Goal: Task Accomplishment & Management: Use online tool/utility

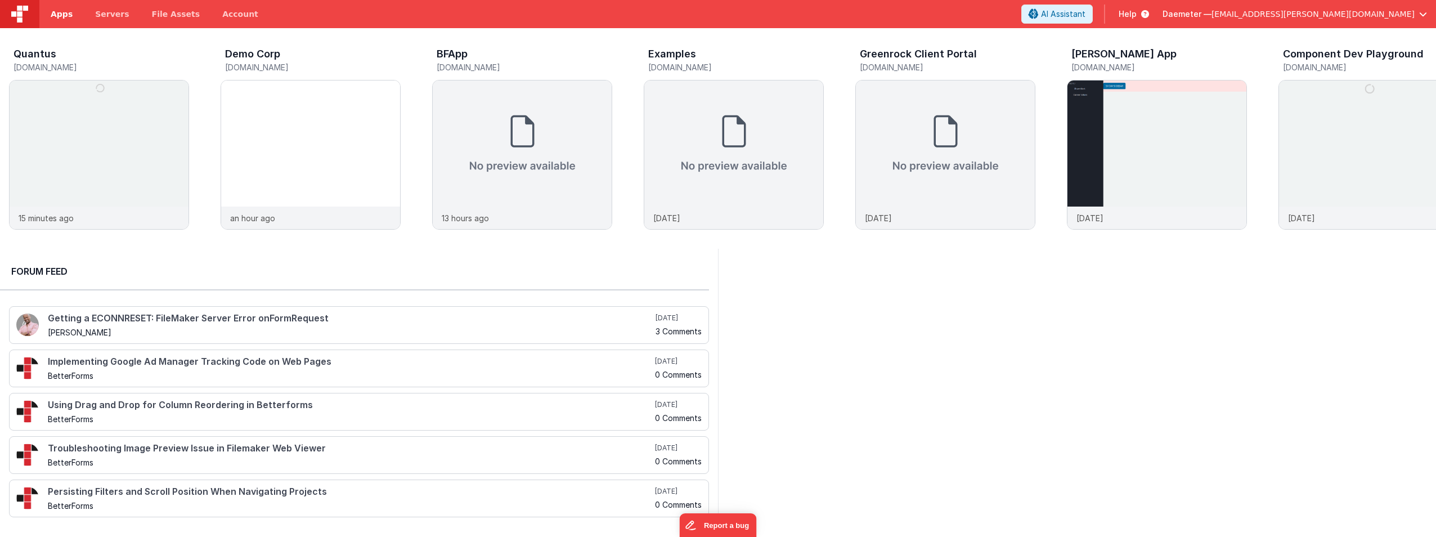
click at [56, 17] on span "Apps" at bounding box center [62, 13] width 22 height 11
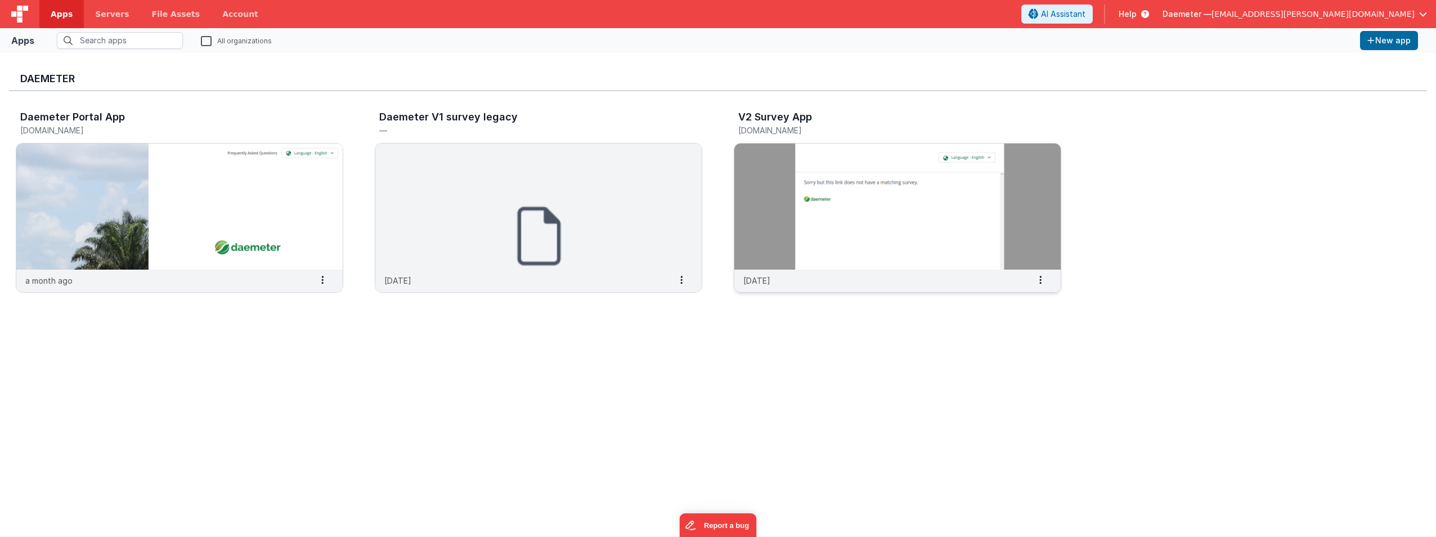
click at [836, 158] on img at bounding box center [897, 206] width 326 height 126
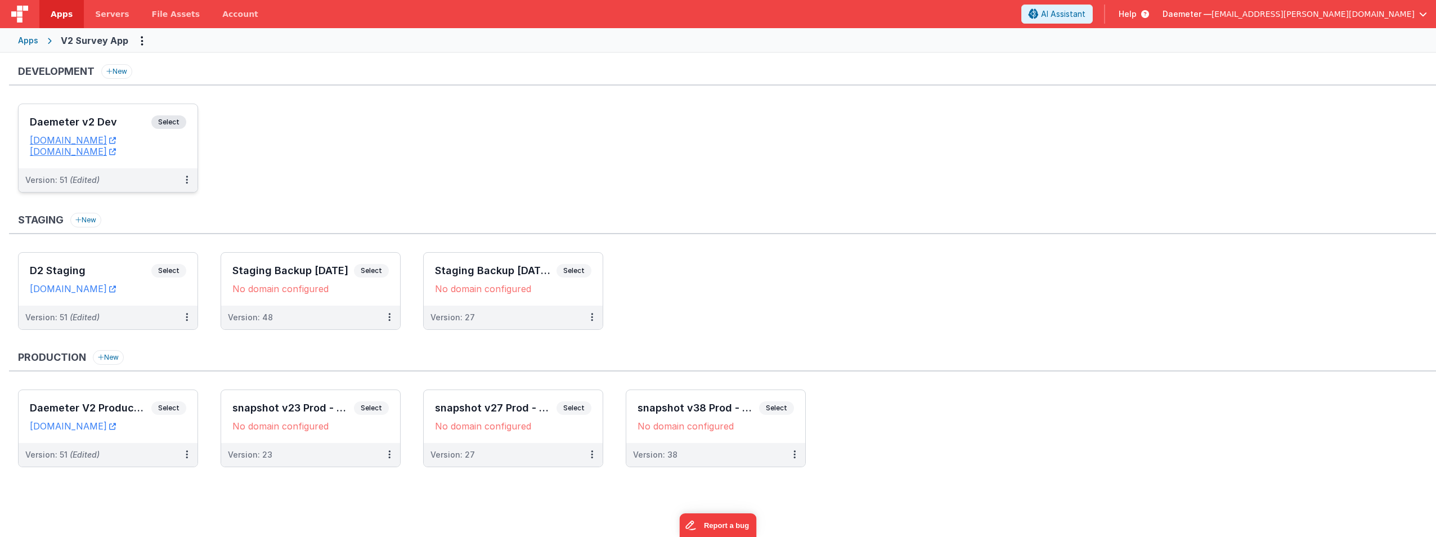
click at [122, 122] on h3 "Daemeter v2 Dev" at bounding box center [91, 121] width 122 height 11
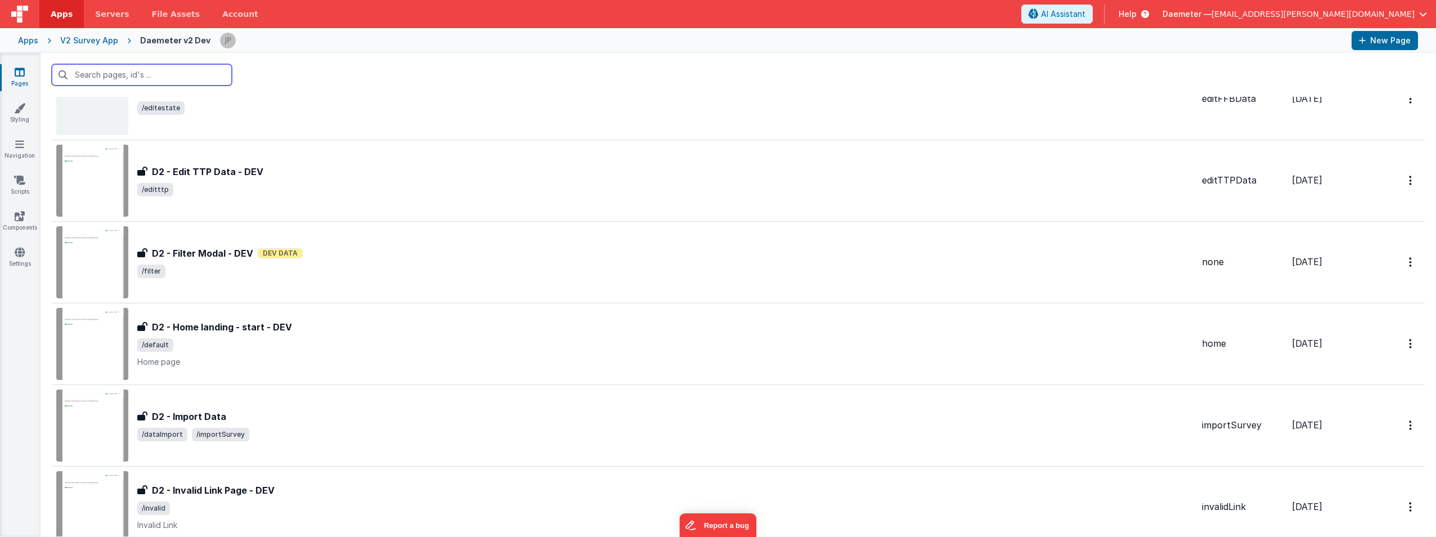
scroll to position [225, 0]
click at [158, 77] on input "text" at bounding box center [142, 74] width 180 height 21
click at [161, 74] on input "text" at bounding box center [142, 74] width 180 height 21
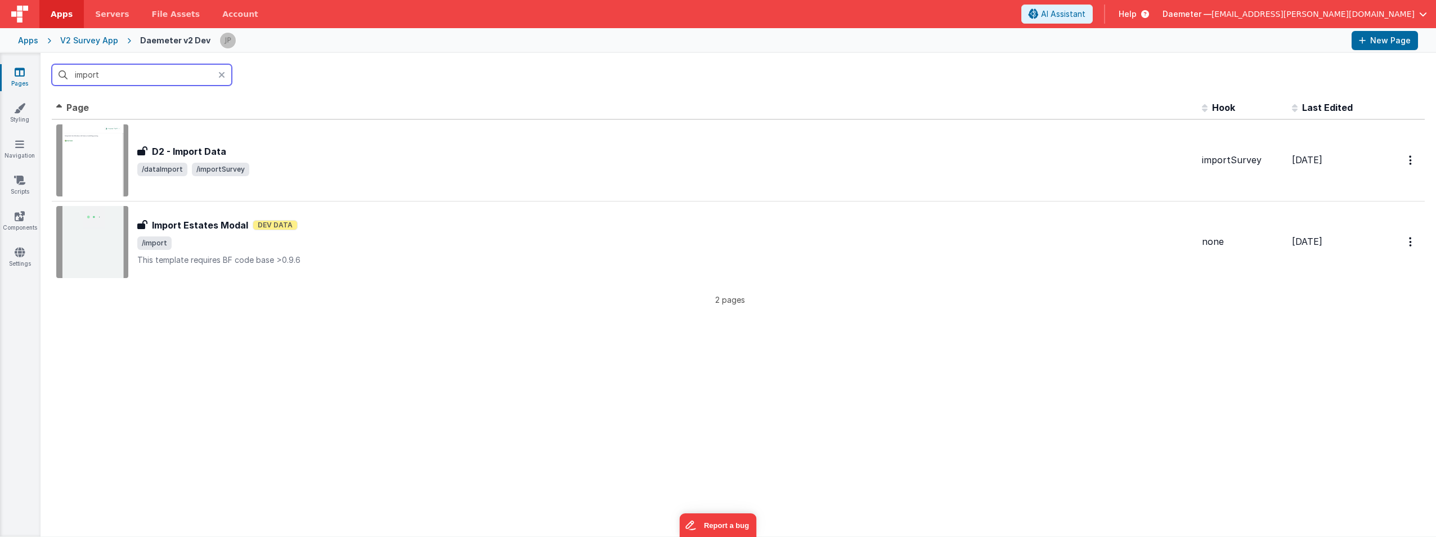
scroll to position [0, 0]
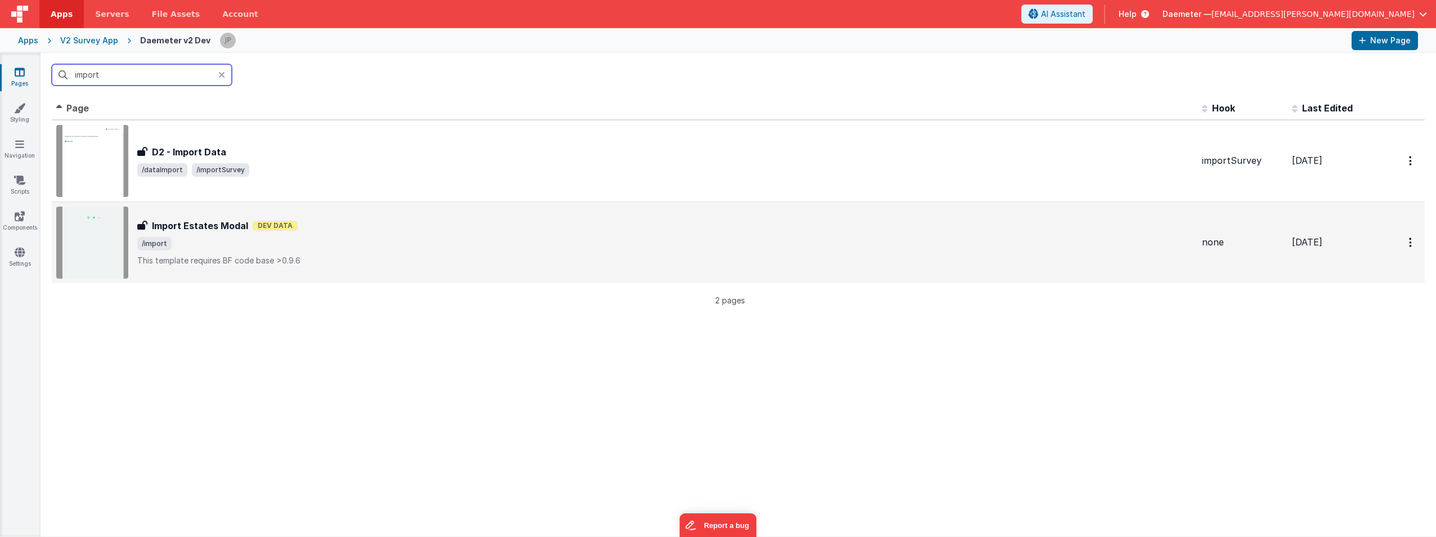
type input "import"
click at [208, 255] on p "This template requires BF code base >0.9.6" at bounding box center [665, 260] width 1056 height 11
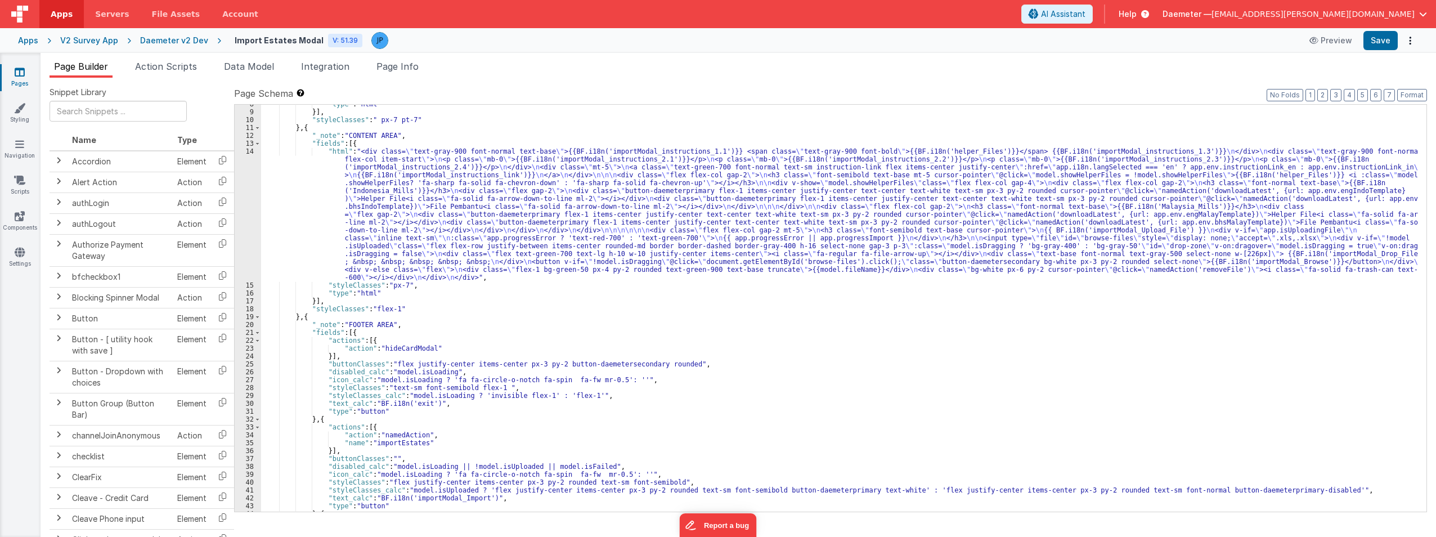
scroll to position [145, 0]
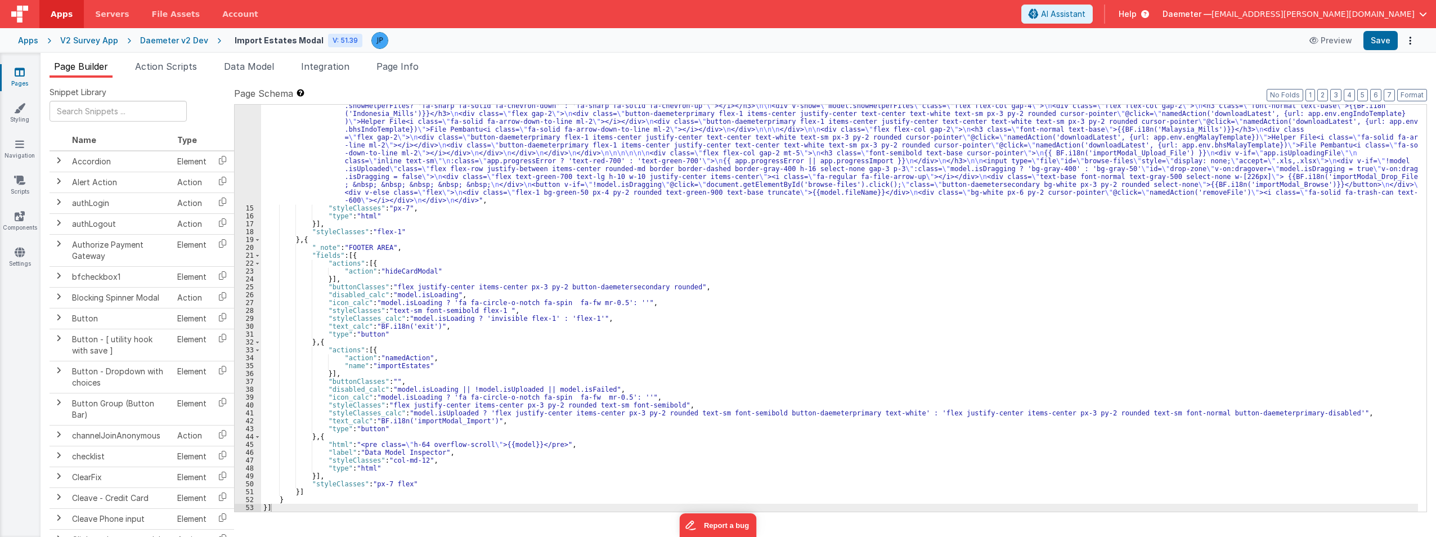
click at [588, 384] on div ""html" : "<div class= \" text-gray-900 font-normal text-base \" >{{BF.i18n('imp…" at bounding box center [839, 344] width 1157 height 549
drag, startPoint x: 526, startPoint y: 389, endPoint x: 590, endPoint y: 388, distance: 64.2
click at [590, 388] on div ""html" : "<div class= \" text-gray-900 font-normal text-base \" >{{BF.i18n('imp…" at bounding box center [839, 344] width 1157 height 549
click at [592, 389] on div ""html" : "<div class= \" text-gray-900 font-normal text-base \" >{{BF.i18n('imp…" at bounding box center [839, 344] width 1157 height 549
click at [1389, 38] on button "Save" at bounding box center [1380, 40] width 34 height 19
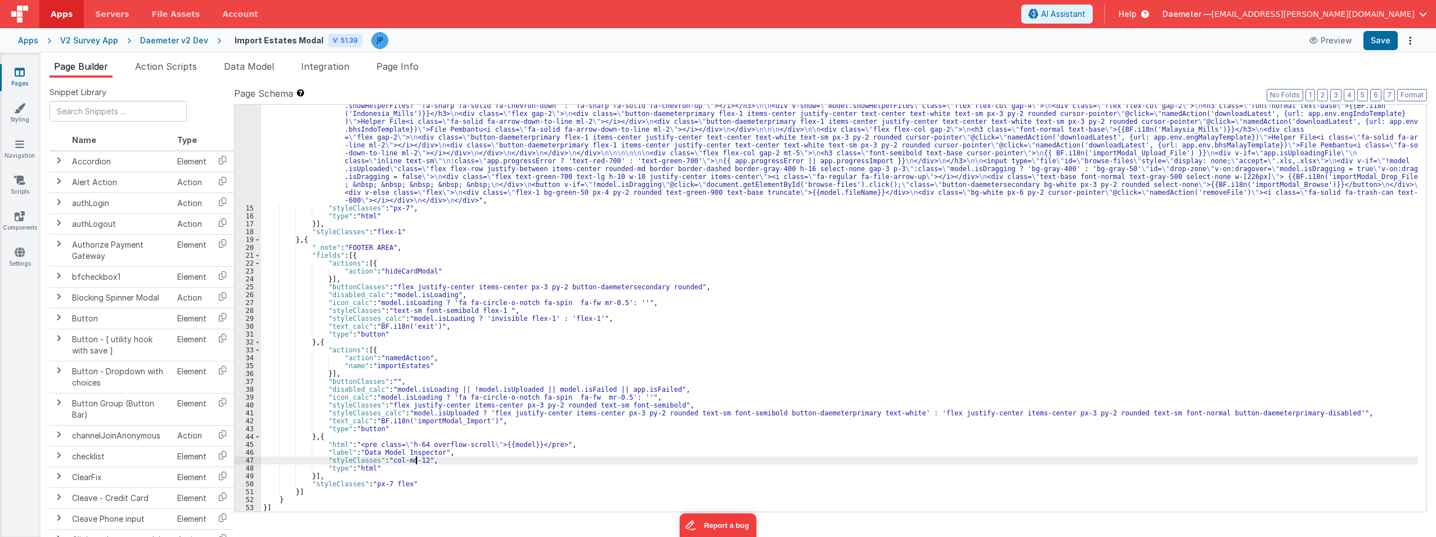
click at [417, 462] on div ""html" : "<div class= \" text-gray-900 font-normal text-base \" >{{BF.i18n('imp…" at bounding box center [839, 344] width 1157 height 549
click at [1375, 35] on button "Save" at bounding box center [1380, 40] width 34 height 19
click at [599, 391] on div ""html" : "<div class= \" text-gray-900 font-normal text-base \" >{{BF.i18n('imp…" at bounding box center [839, 344] width 1157 height 549
click at [1386, 41] on button "Save" at bounding box center [1380, 40] width 34 height 19
click at [98, 39] on div "V2 Survey App" at bounding box center [89, 40] width 58 height 11
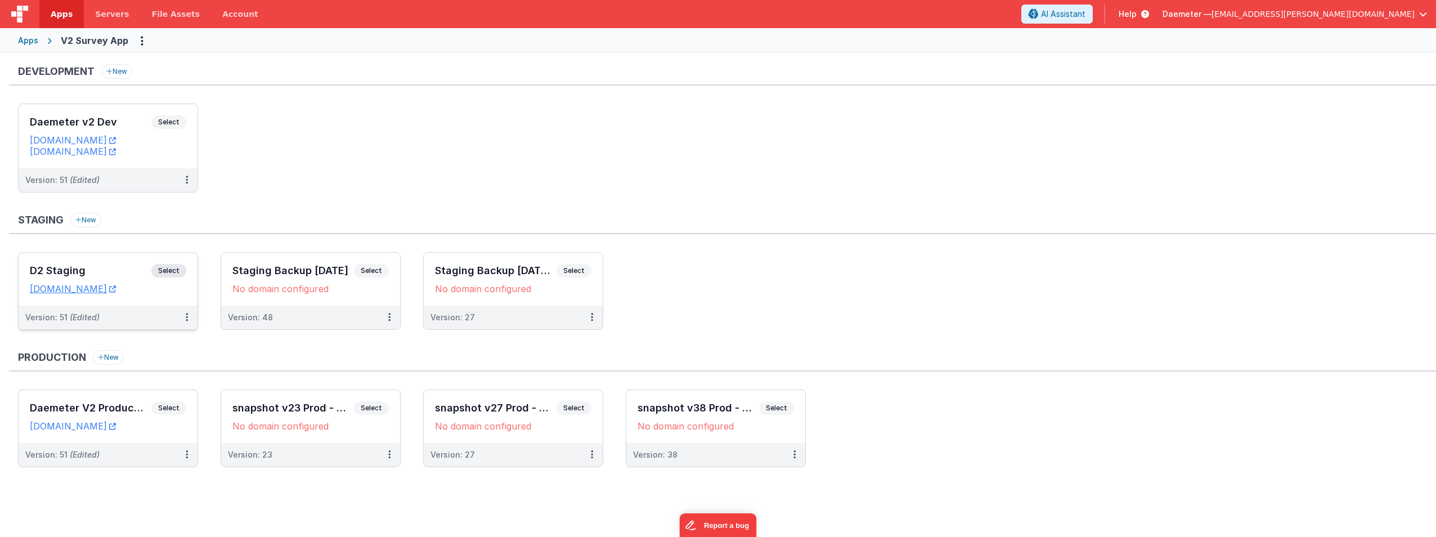
click at [156, 306] on div "Version: 51 (Edited)" at bounding box center [108, 318] width 179 height 24
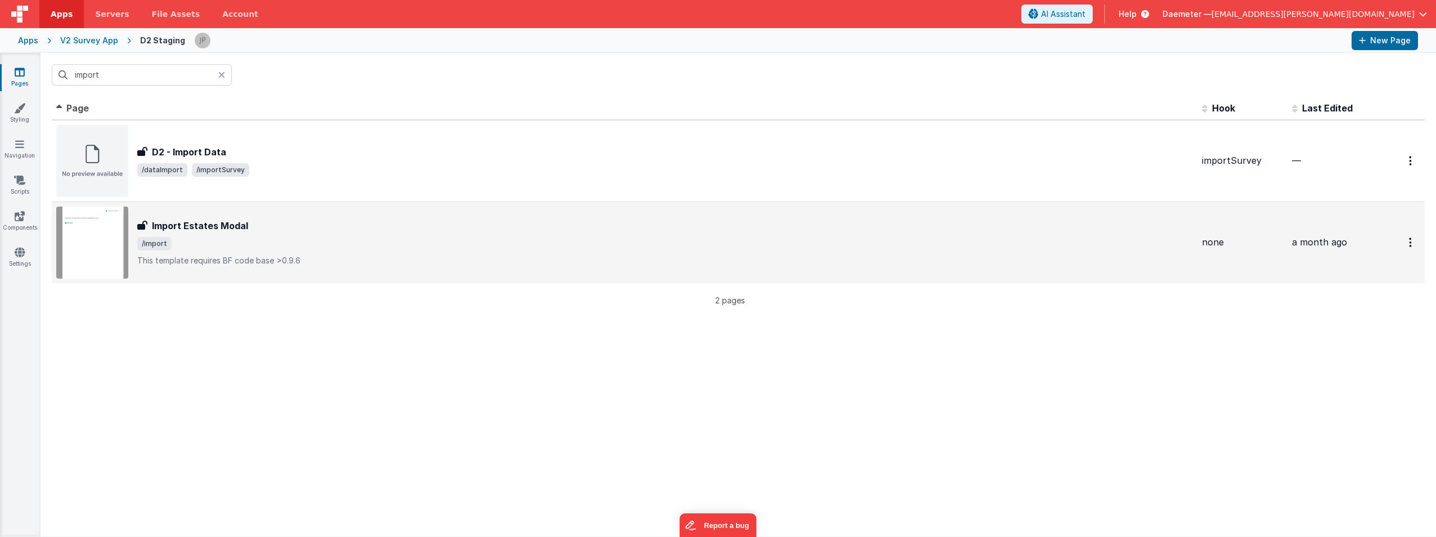
click at [255, 240] on span "/import" at bounding box center [665, 244] width 1056 height 14
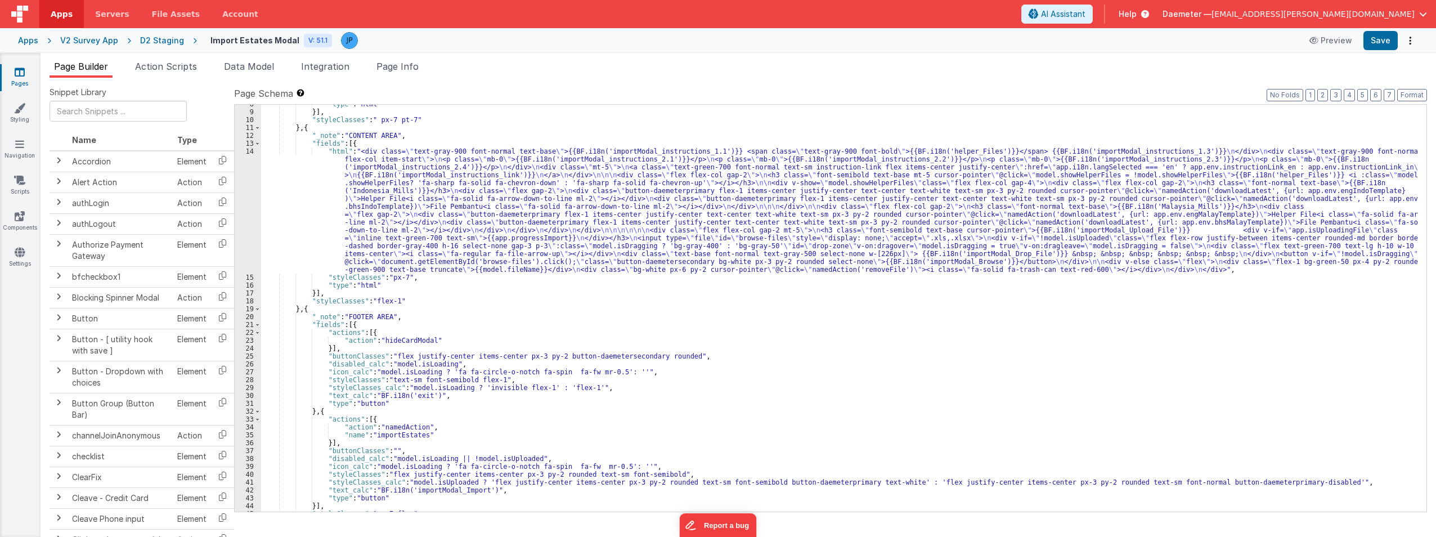
scroll to position [97, 0]
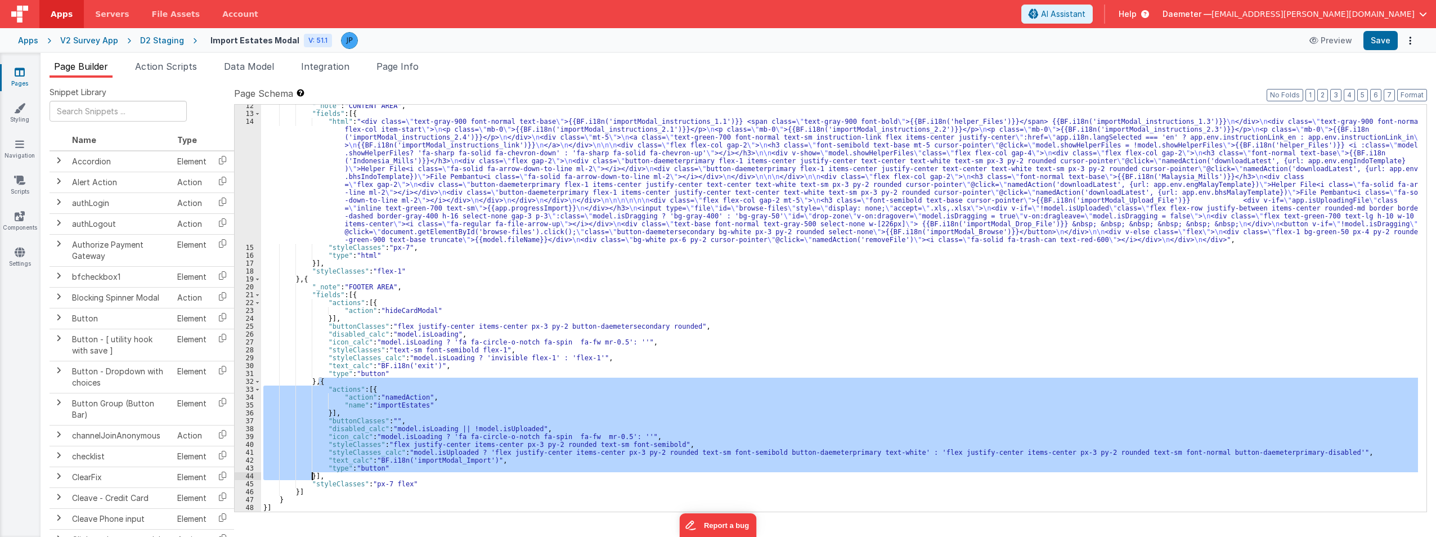
drag, startPoint x: 318, startPoint y: 384, endPoint x: 313, endPoint y: 474, distance: 90.2
click at [313, 474] on div ""_note" : "CONTENT AREA" , "fields" : [{ "html" : "<div class= \" text-gray-900…" at bounding box center [839, 313] width 1157 height 423
click at [77, 40] on div "V2 Survey App" at bounding box center [89, 40] width 58 height 11
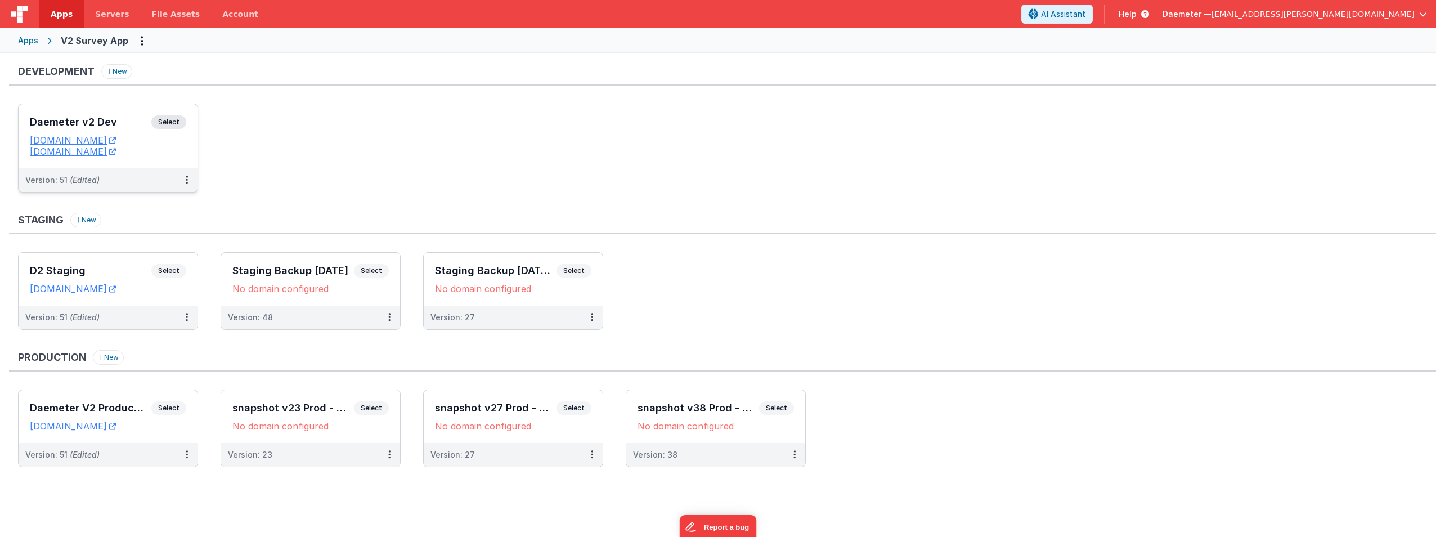
click at [74, 121] on h3 "Daemeter v2 Dev" at bounding box center [91, 121] width 122 height 11
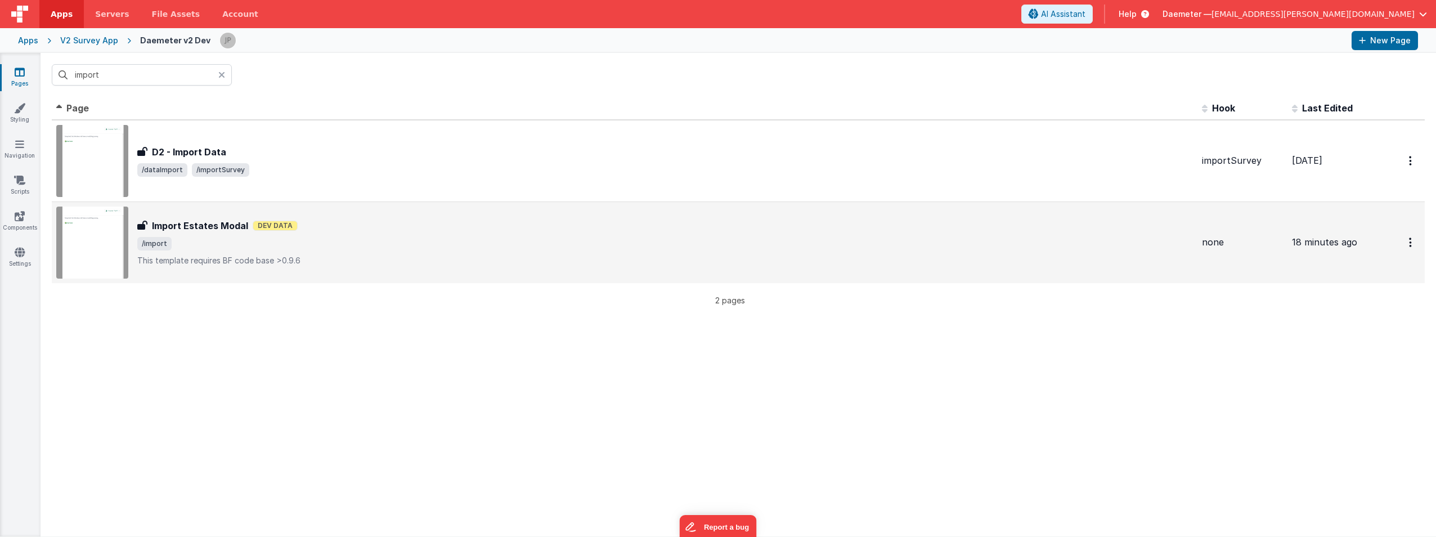
click at [223, 254] on div "Import Estates Modal Import Estates Modal Dev Data /import This template requir…" at bounding box center [665, 242] width 1056 height 47
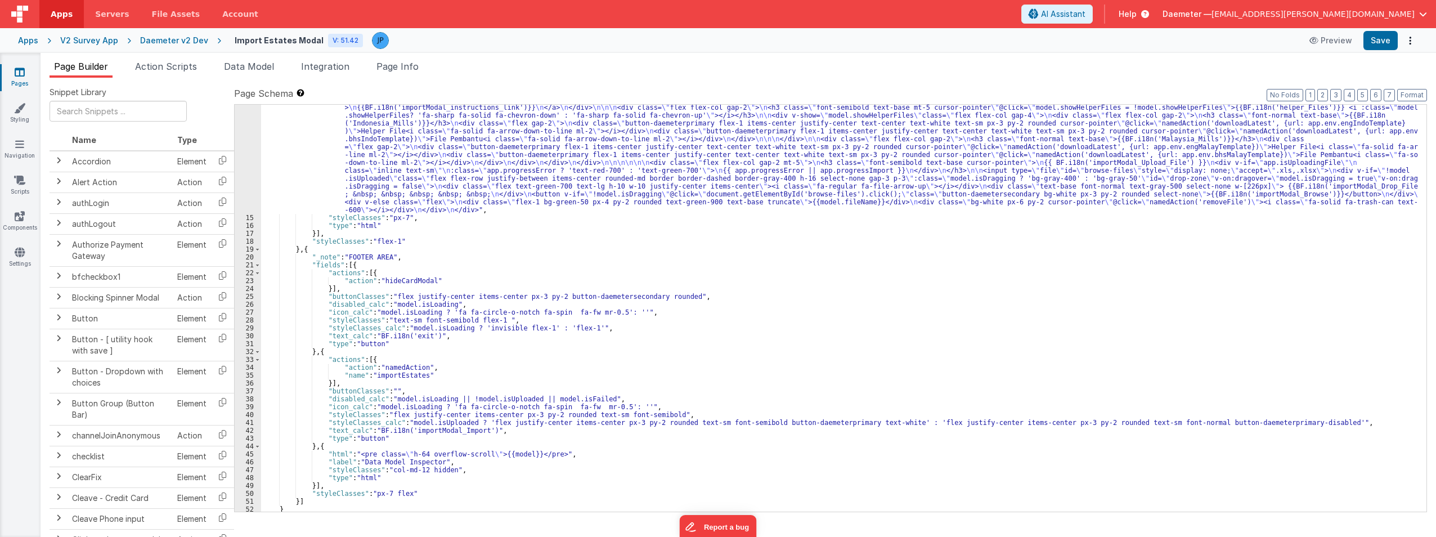
scroll to position [135, 0]
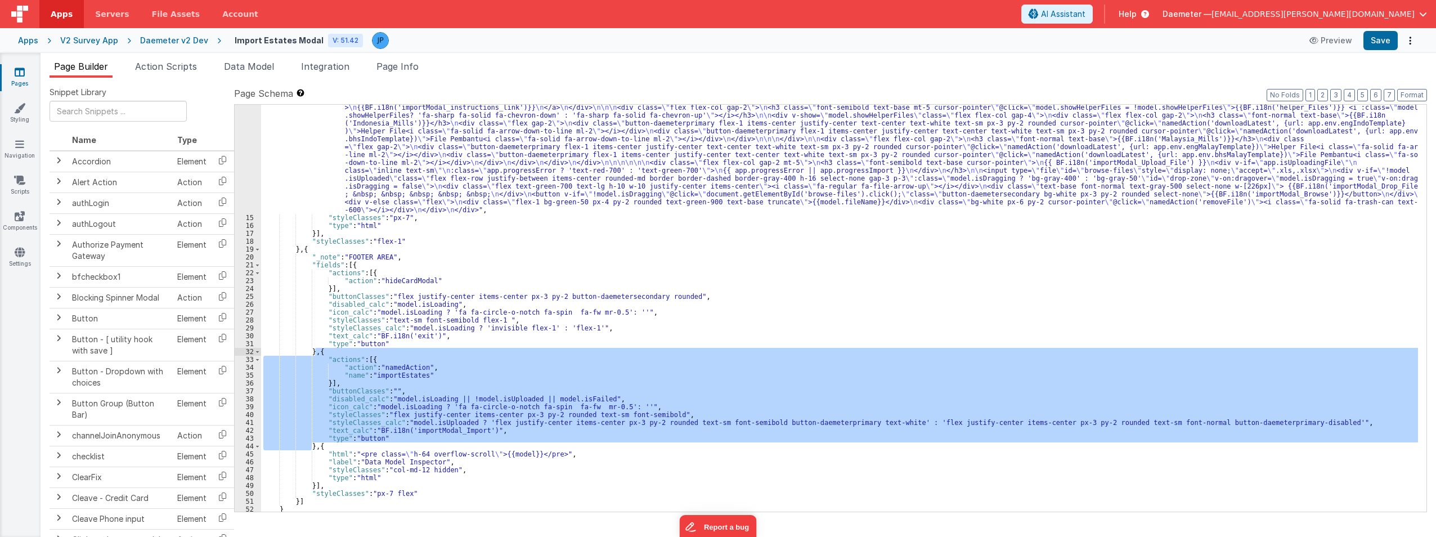
drag, startPoint x: 312, startPoint y: 444, endPoint x: 316, endPoint y: 351, distance: 93.5
click at [316, 351] on div ""html" : "<div class= \" text-gray-900 font-normal text-base \" >{{BF.i18n('imp…" at bounding box center [839, 354] width 1157 height 549
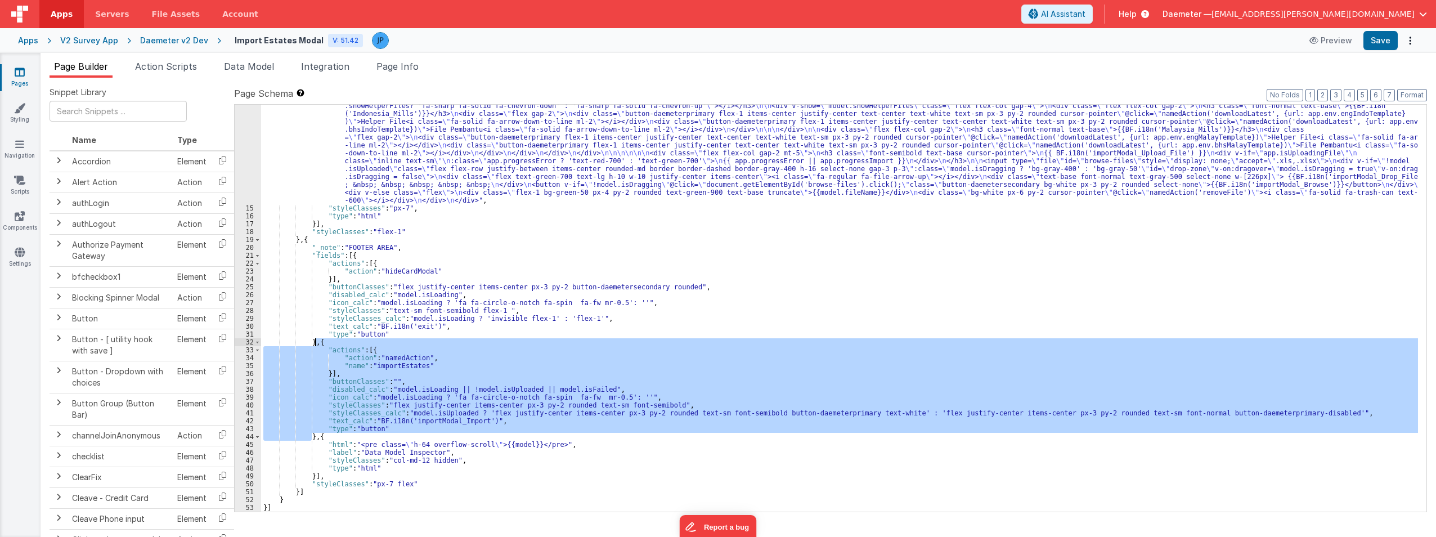
scroll to position [145, 0]
click at [172, 42] on div "Daemeter v2 Dev" at bounding box center [174, 40] width 68 height 11
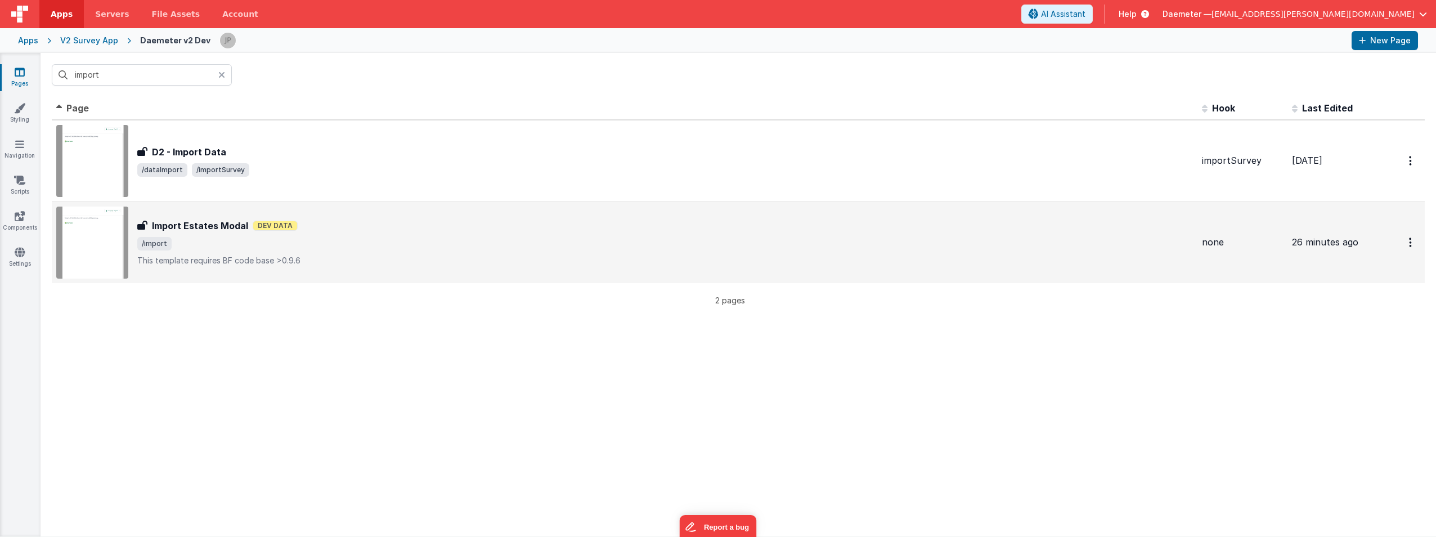
click at [207, 226] on h3 "Import Estates Modal" at bounding box center [200, 226] width 96 height 14
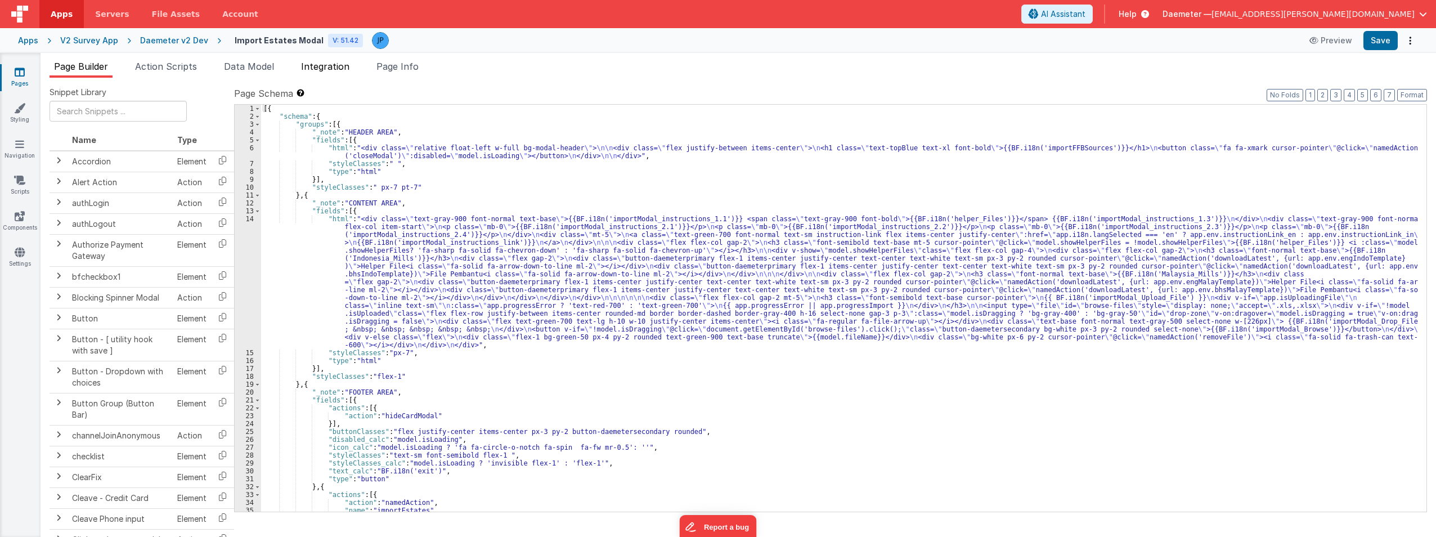
click at [333, 60] on li "Integration" at bounding box center [325, 69] width 57 height 18
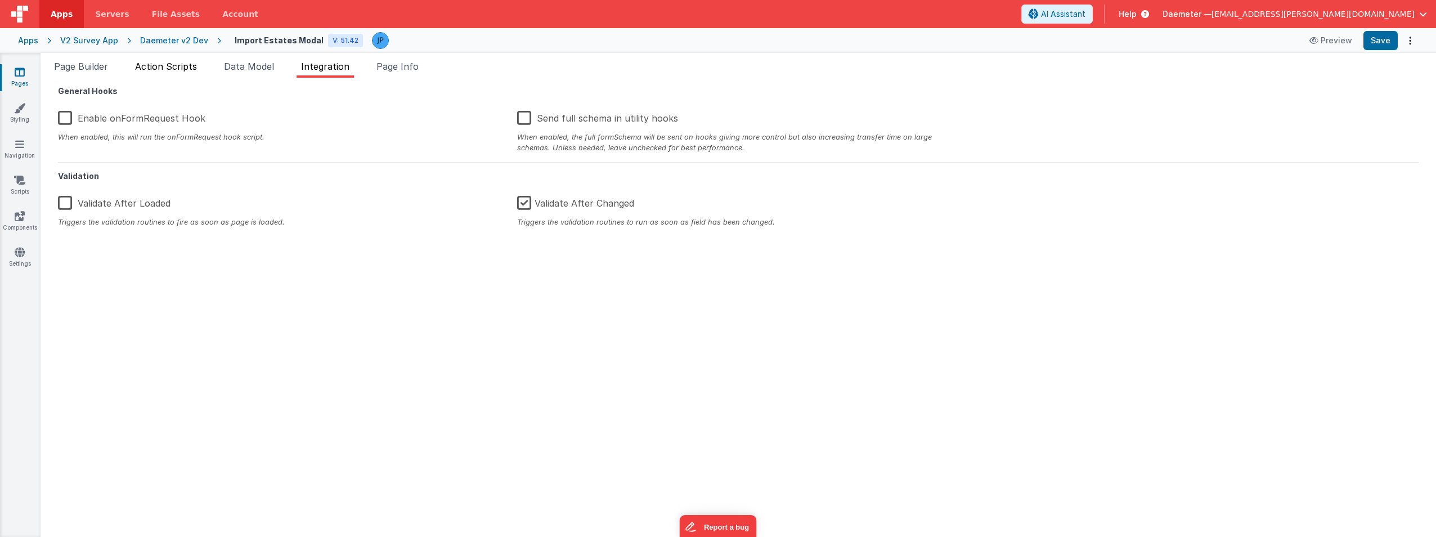
click at [183, 64] on span "Action Scripts" at bounding box center [166, 66] width 62 height 11
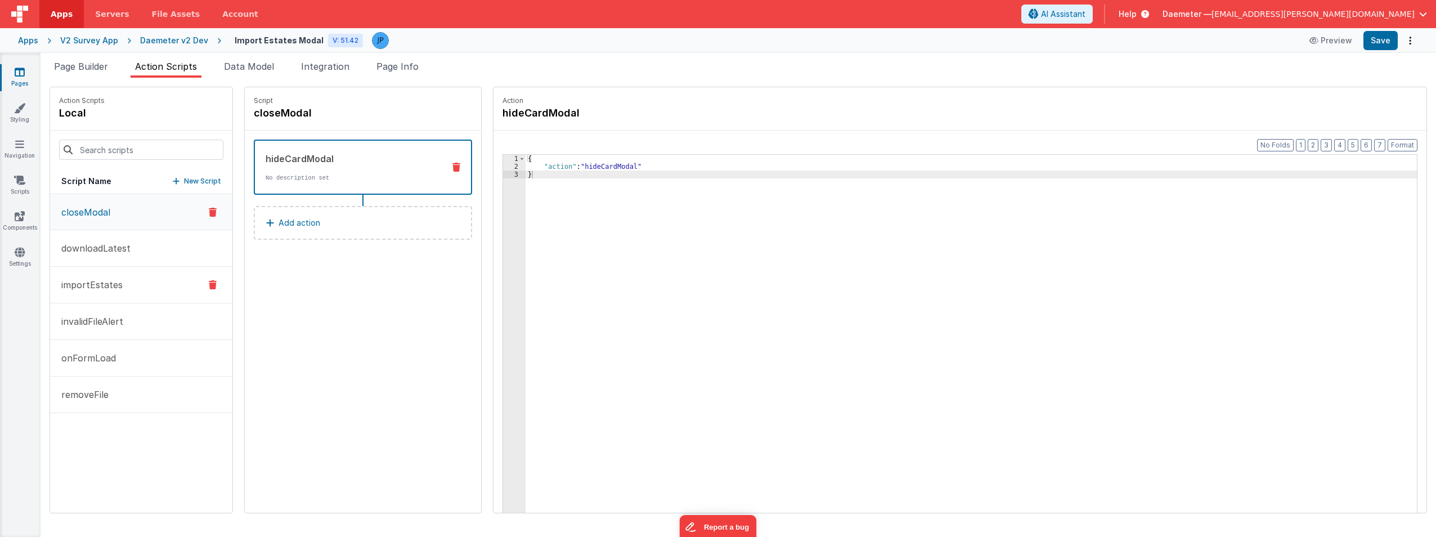
click at [156, 279] on button "importEstates" at bounding box center [141, 285] width 182 height 37
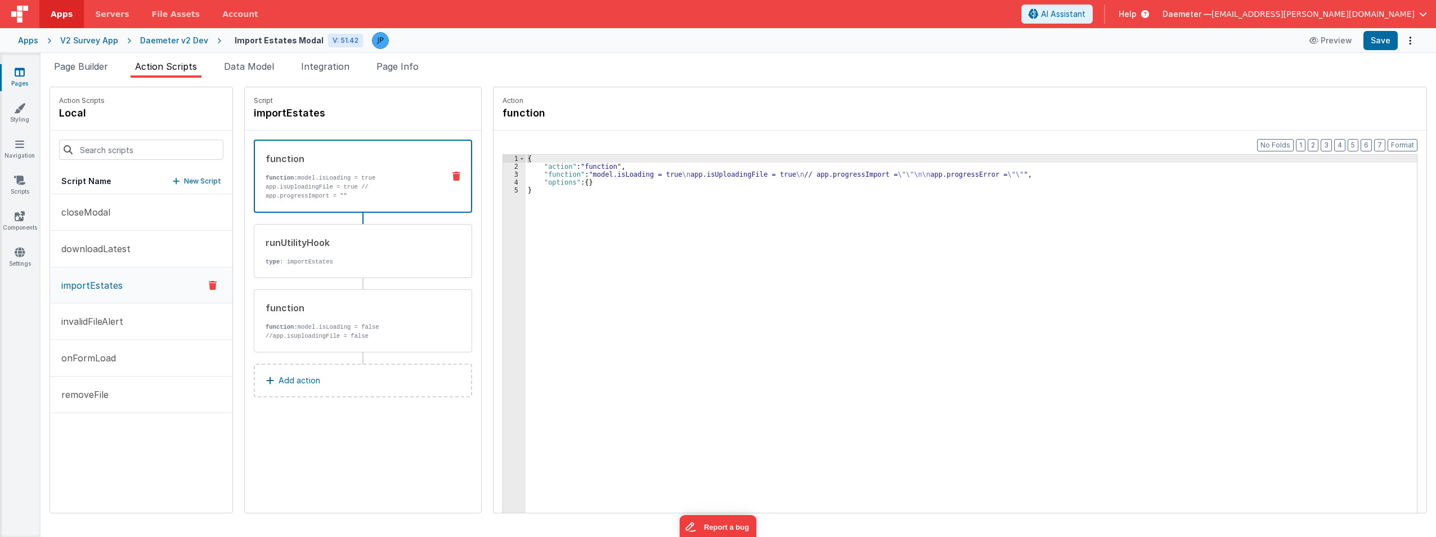
click at [101, 37] on div "V2 Survey App" at bounding box center [89, 40] width 58 height 11
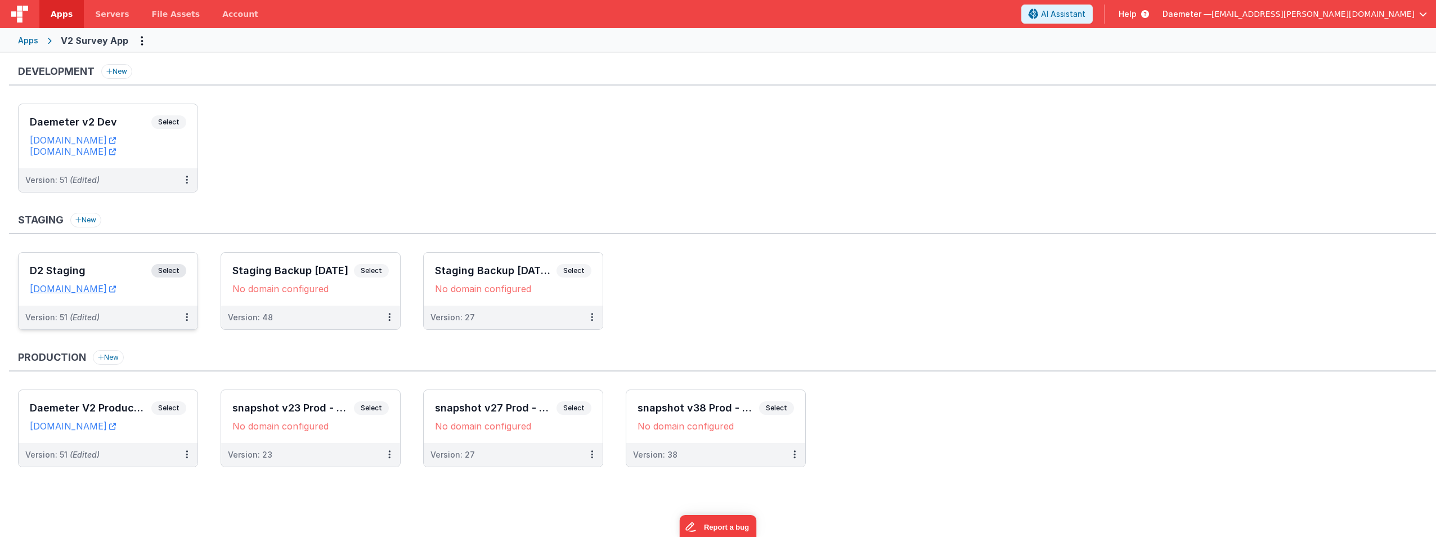
click at [127, 268] on h3 "D2 Staging" at bounding box center [91, 270] width 122 height 11
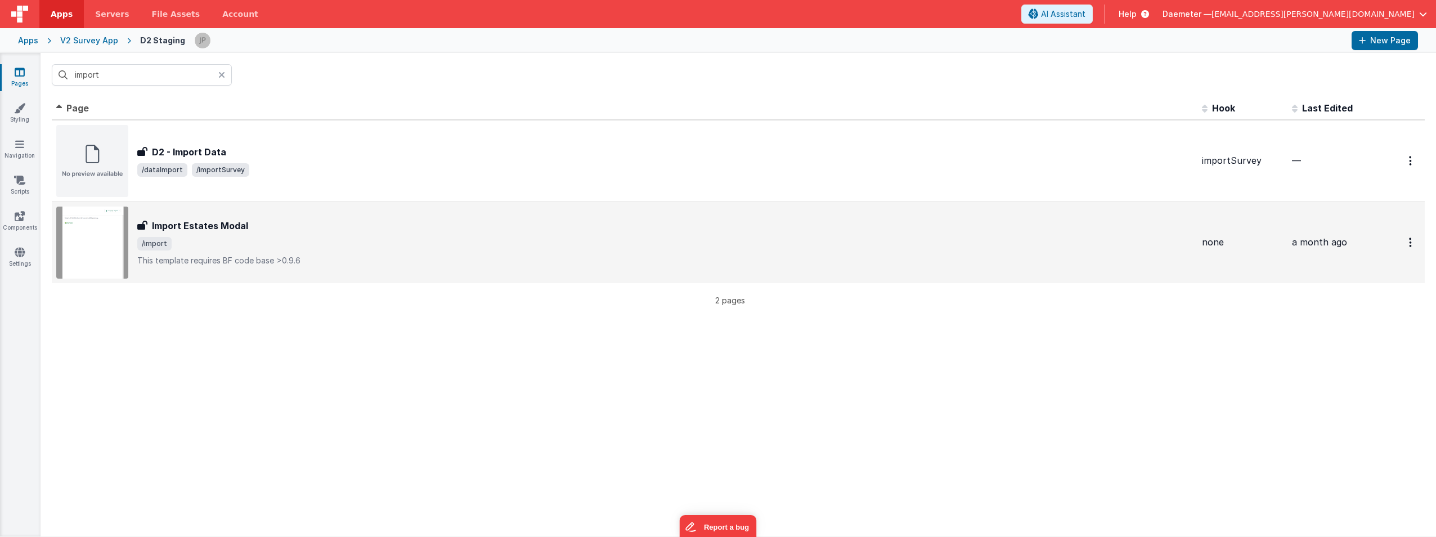
click at [328, 237] on span "/import" at bounding box center [665, 244] width 1056 height 14
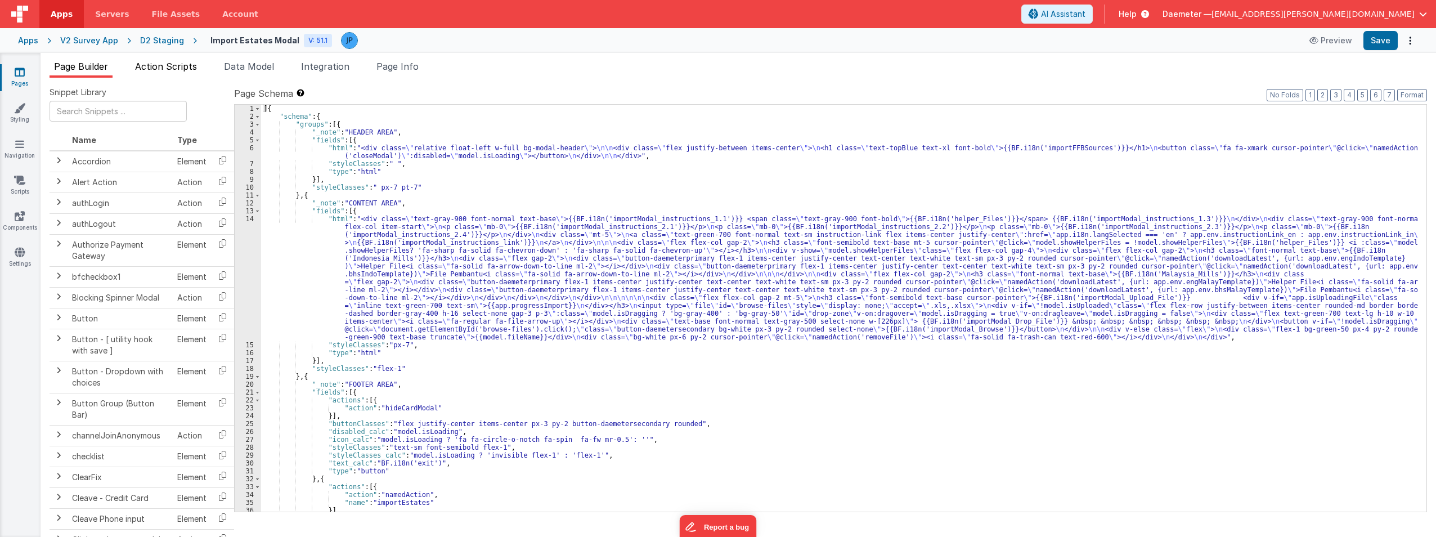
click at [176, 65] on span "Action Scripts" at bounding box center [166, 66] width 62 height 11
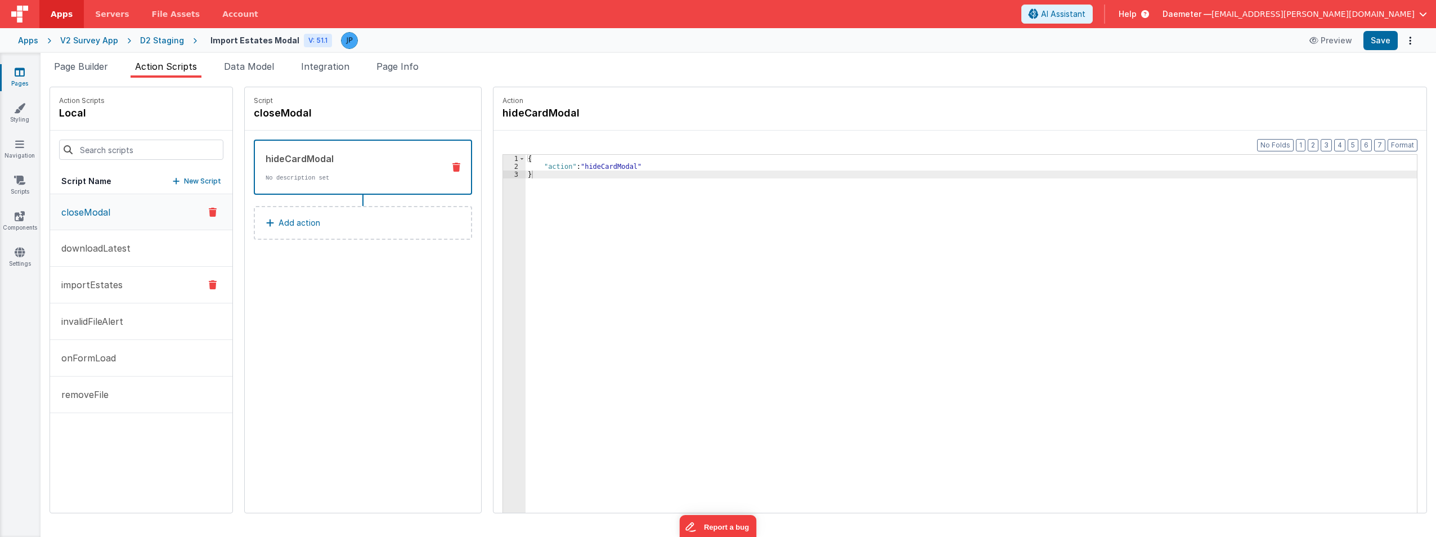
click at [142, 282] on button "importEstates" at bounding box center [141, 285] width 182 height 37
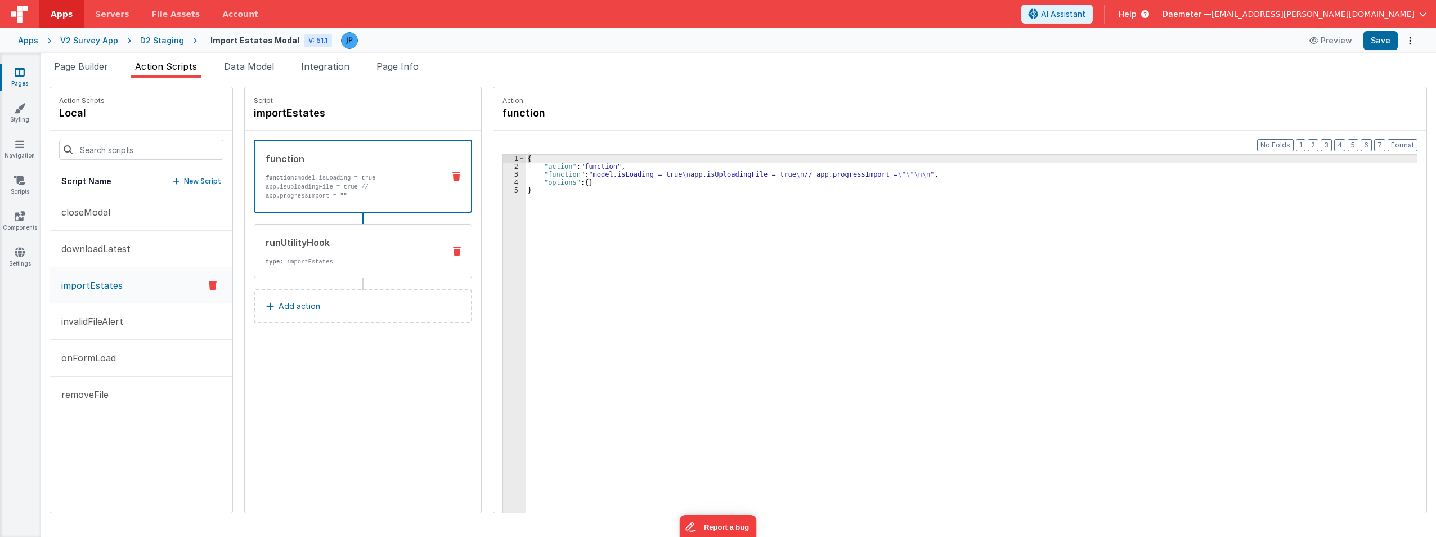
click at [355, 245] on div "runUtilityHook type : importEstates" at bounding box center [344, 251] width 181 height 30
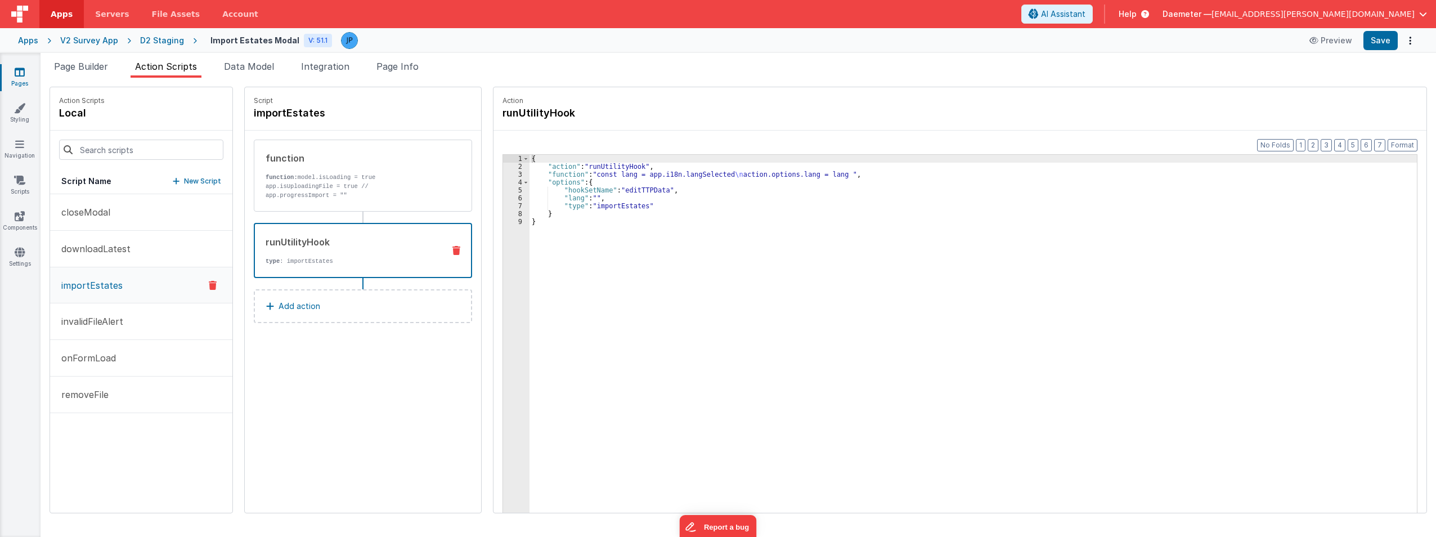
click at [80, 41] on div "V2 Survey App" at bounding box center [89, 40] width 58 height 11
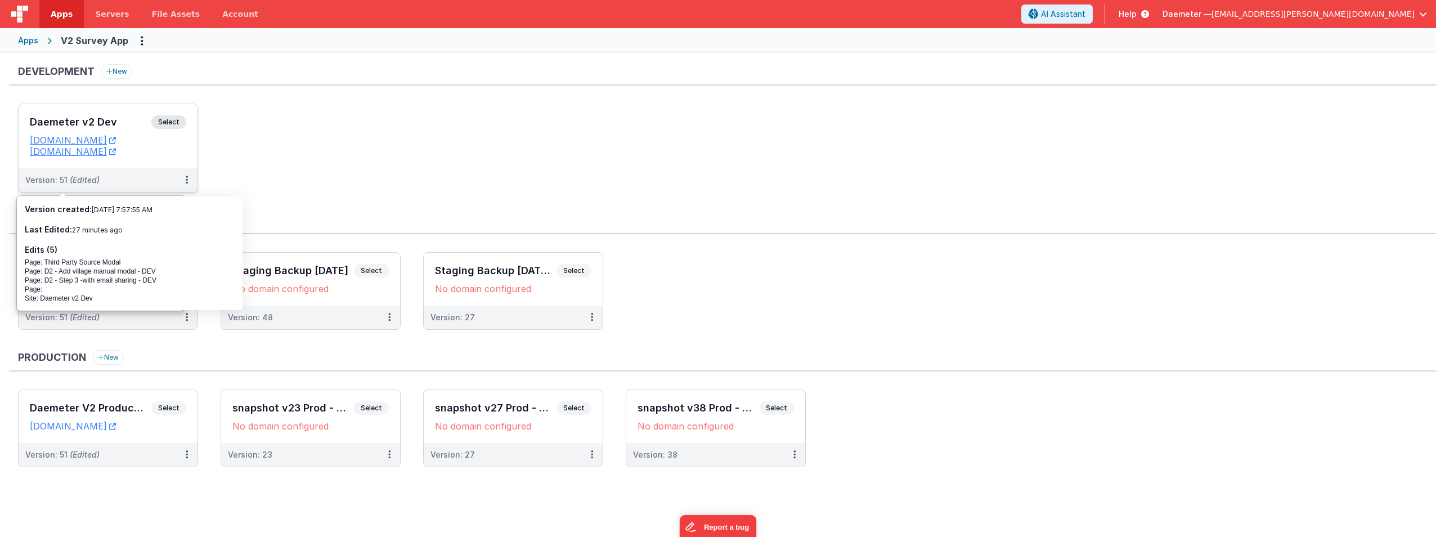
click at [86, 120] on h3 "Daemeter v2 Dev" at bounding box center [91, 121] width 122 height 11
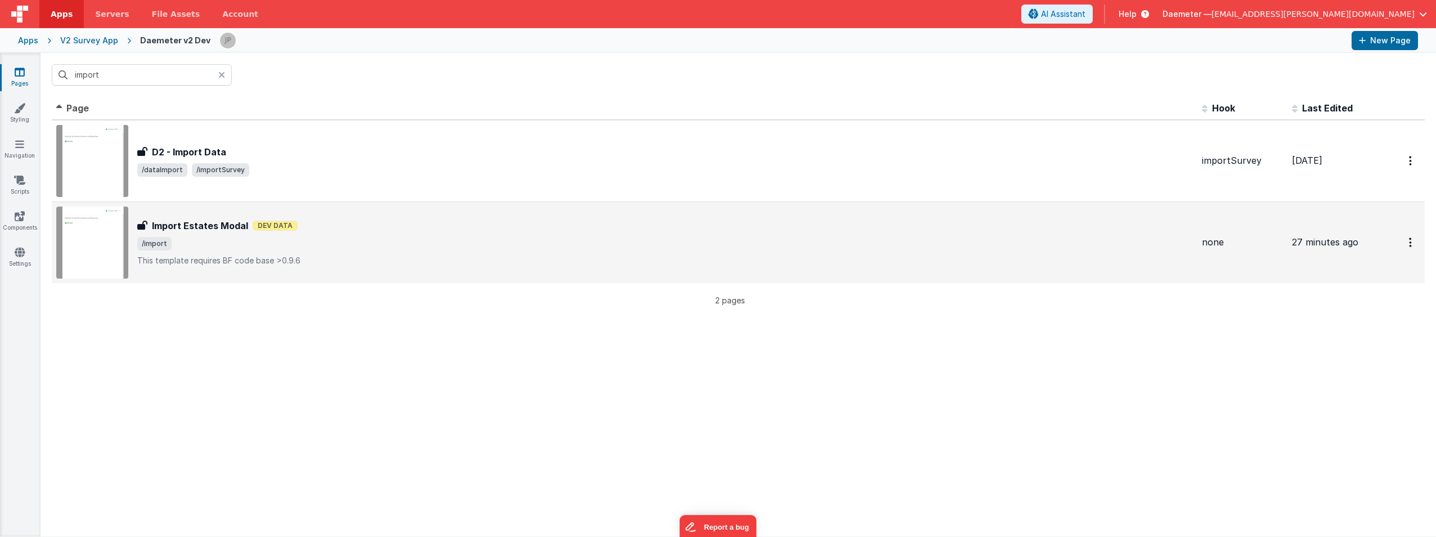
click at [213, 244] on span "/import" at bounding box center [665, 244] width 1056 height 14
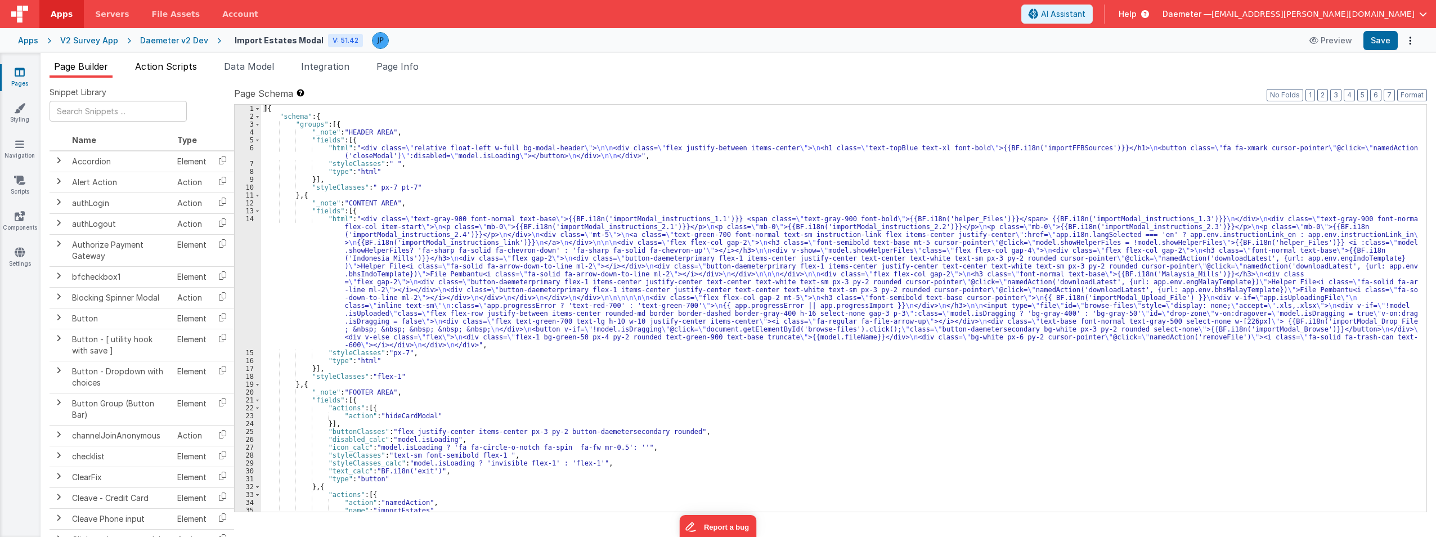
click at [165, 71] on span "Action Scripts" at bounding box center [166, 66] width 62 height 11
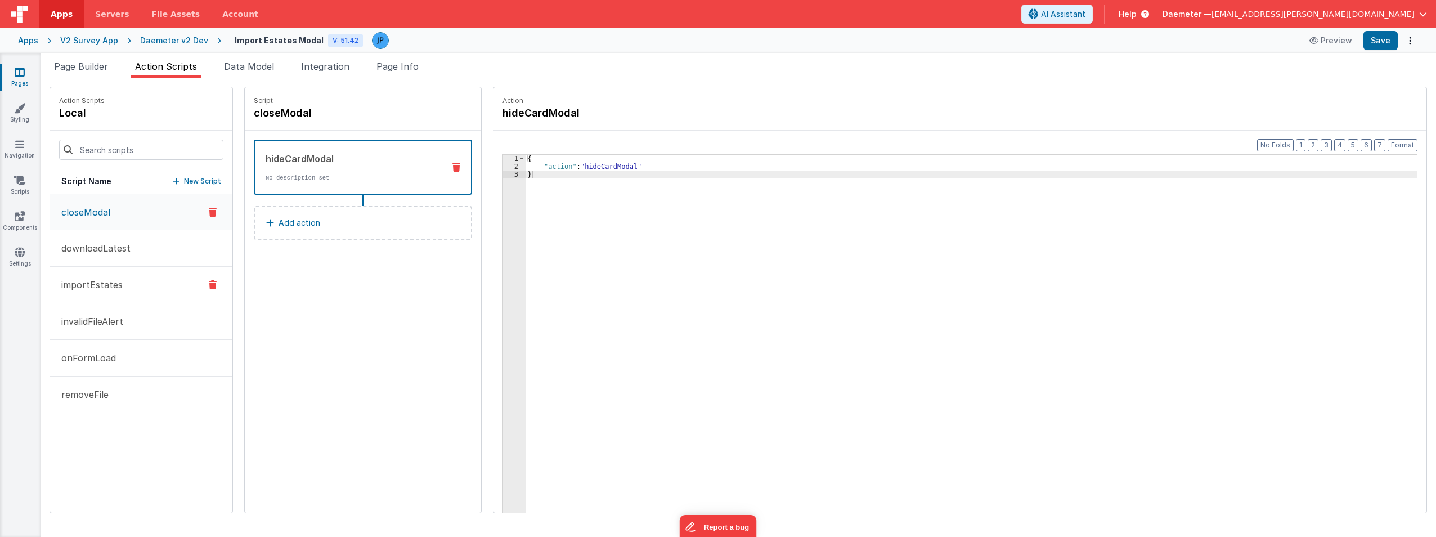
click at [143, 281] on button "importEstates" at bounding box center [141, 285] width 182 height 37
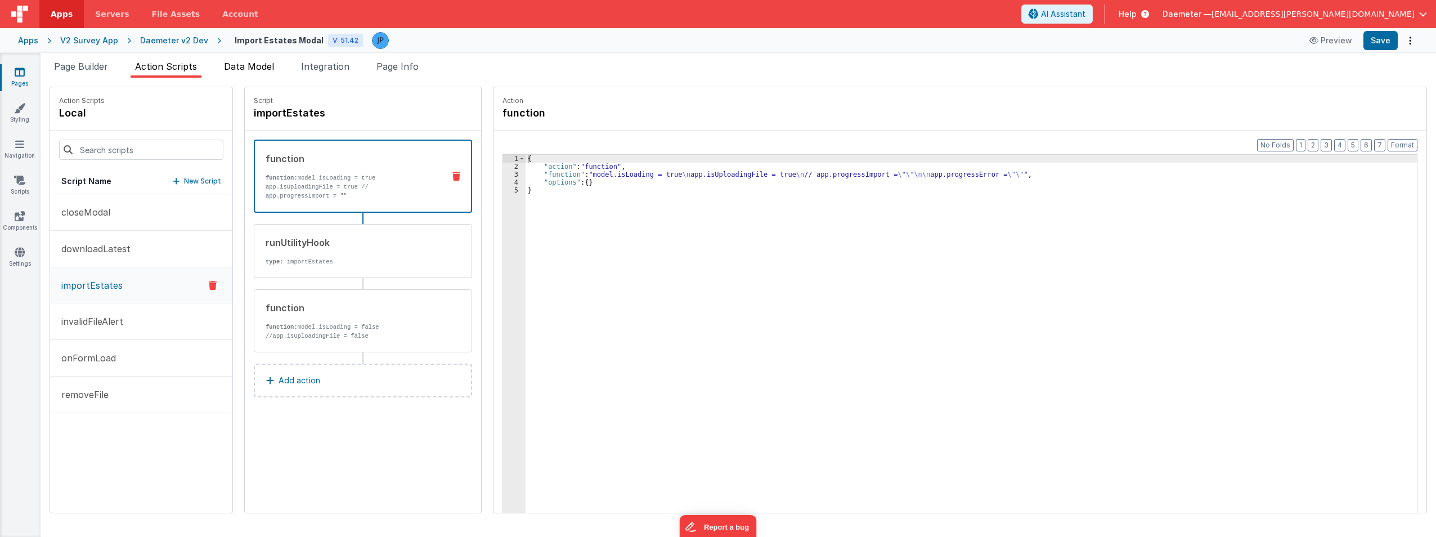
click at [266, 71] on span "Data Model" at bounding box center [249, 66] width 50 height 11
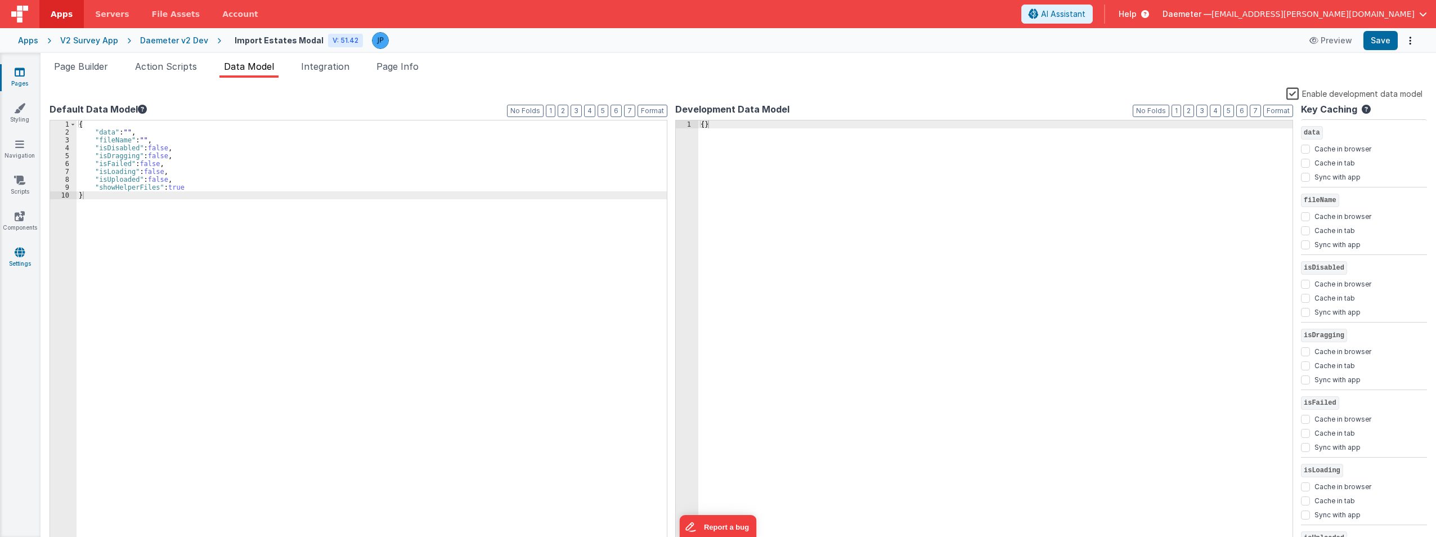
click at [16, 257] on icon at bounding box center [20, 251] width 10 height 11
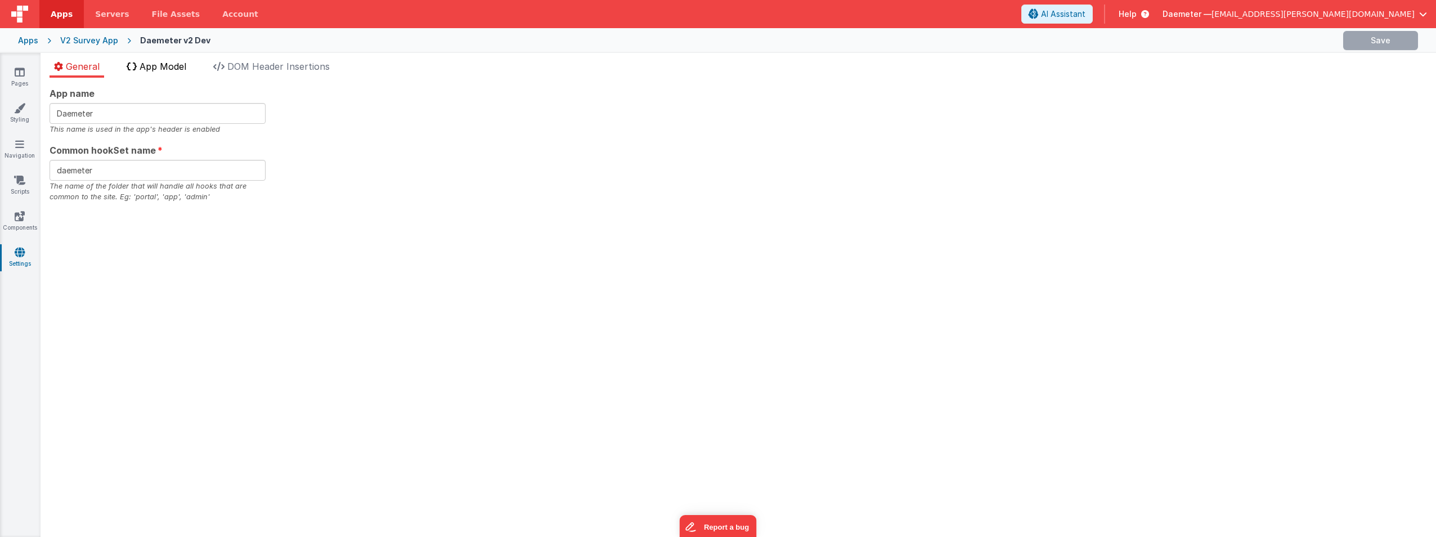
click at [168, 70] on span "App Model" at bounding box center [163, 66] width 47 height 11
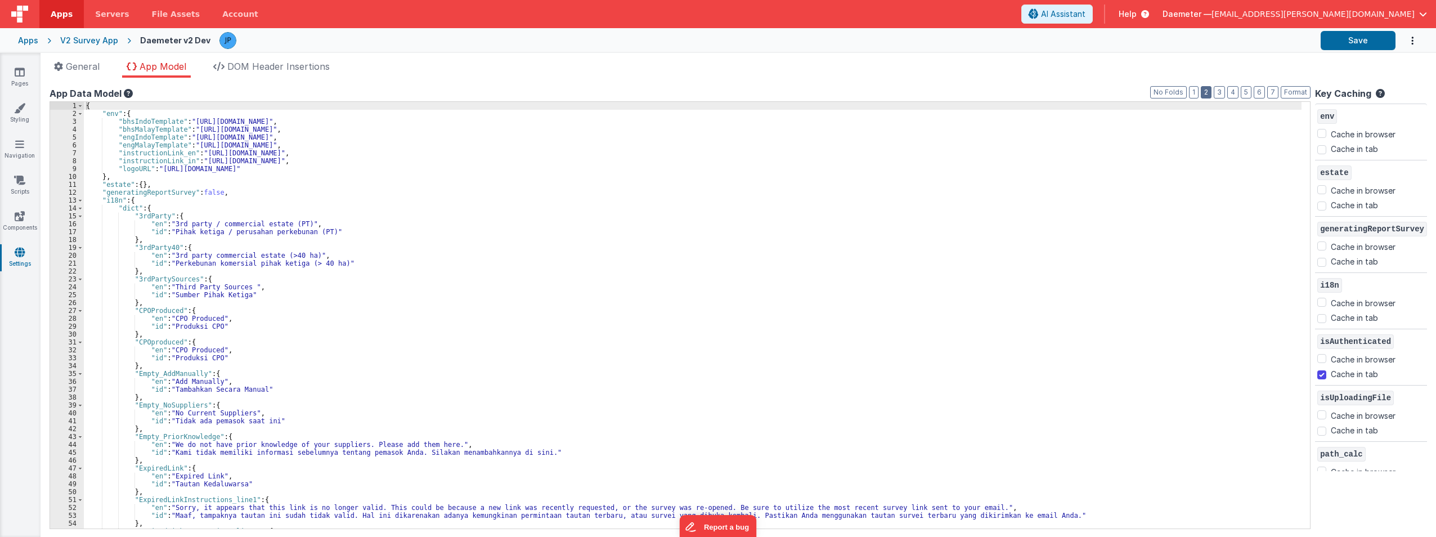
click at [1211, 89] on button "2" at bounding box center [1206, 92] width 11 height 12
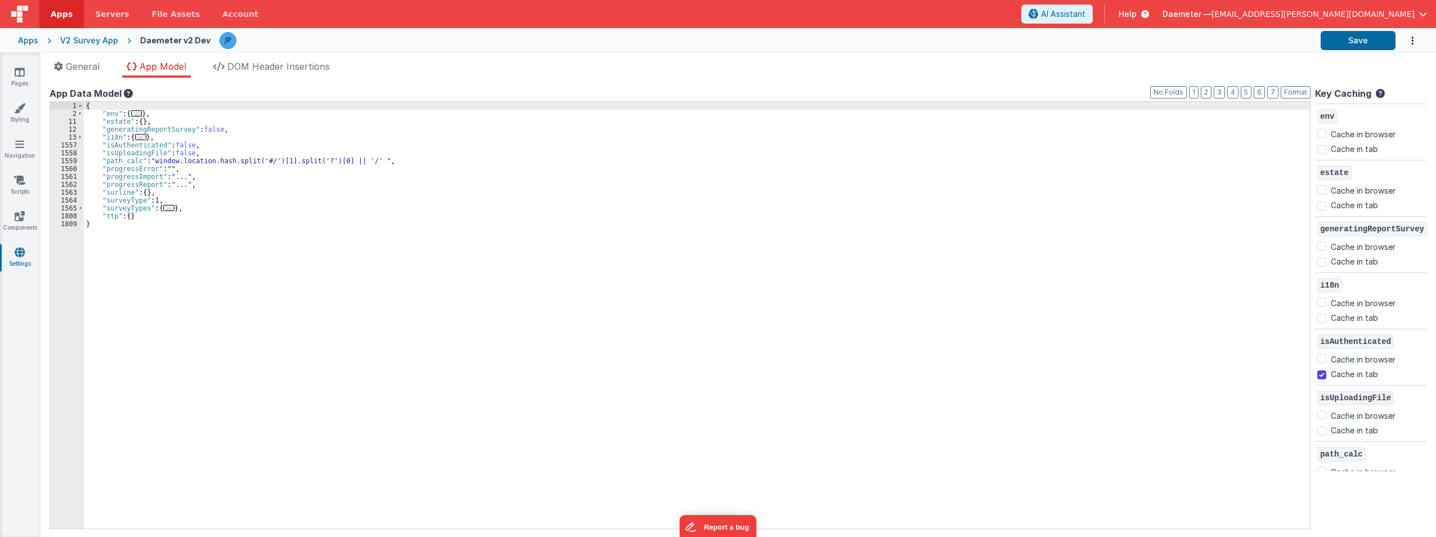
drag, startPoint x: 210, startPoint y: 143, endPoint x: 218, endPoint y: 145, distance: 8.1
click at [210, 143] on div "{ "env" : { ... } , "estate" : { } , "generatingReportSurvey" : false , "i18n" …" at bounding box center [697, 323] width 1227 height 442
click at [1374, 43] on button "Save" at bounding box center [1358, 40] width 75 height 19
click at [21, 74] on icon at bounding box center [20, 71] width 10 height 11
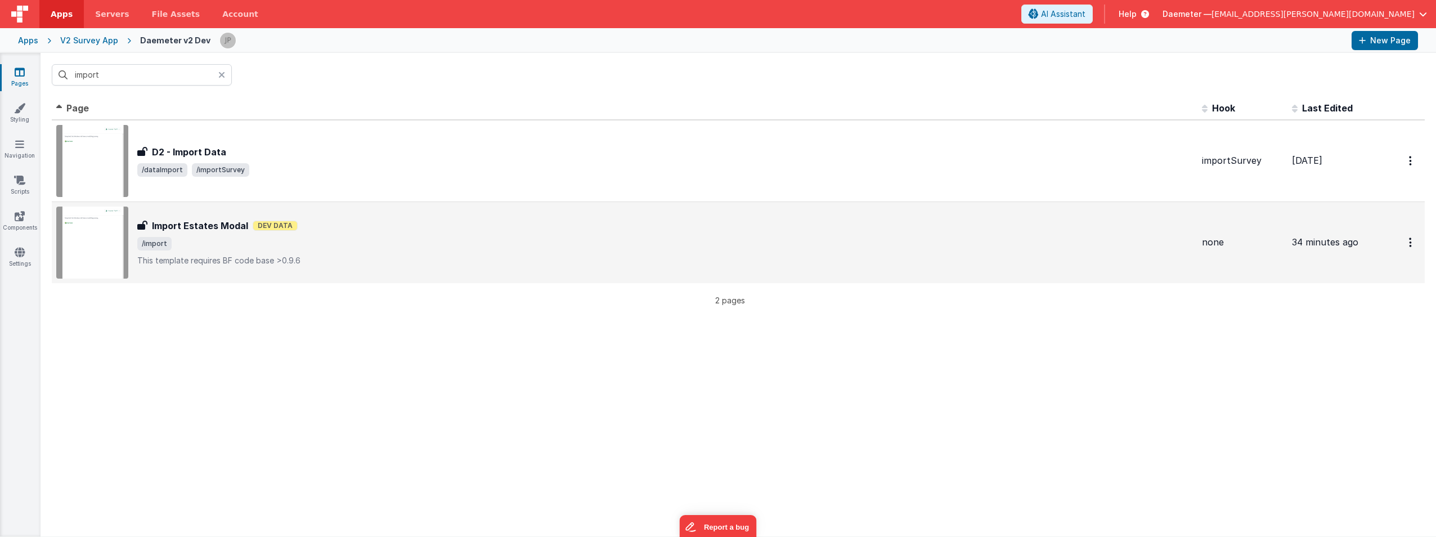
click at [264, 246] on span "/import" at bounding box center [665, 244] width 1056 height 14
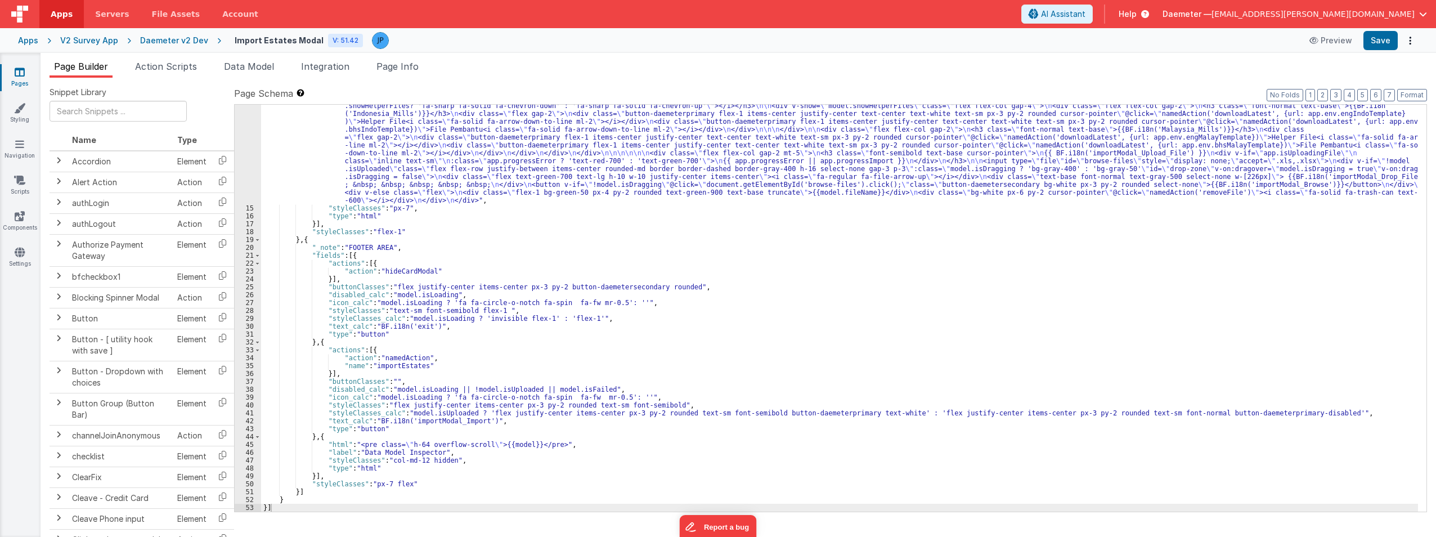
scroll to position [111, 0]
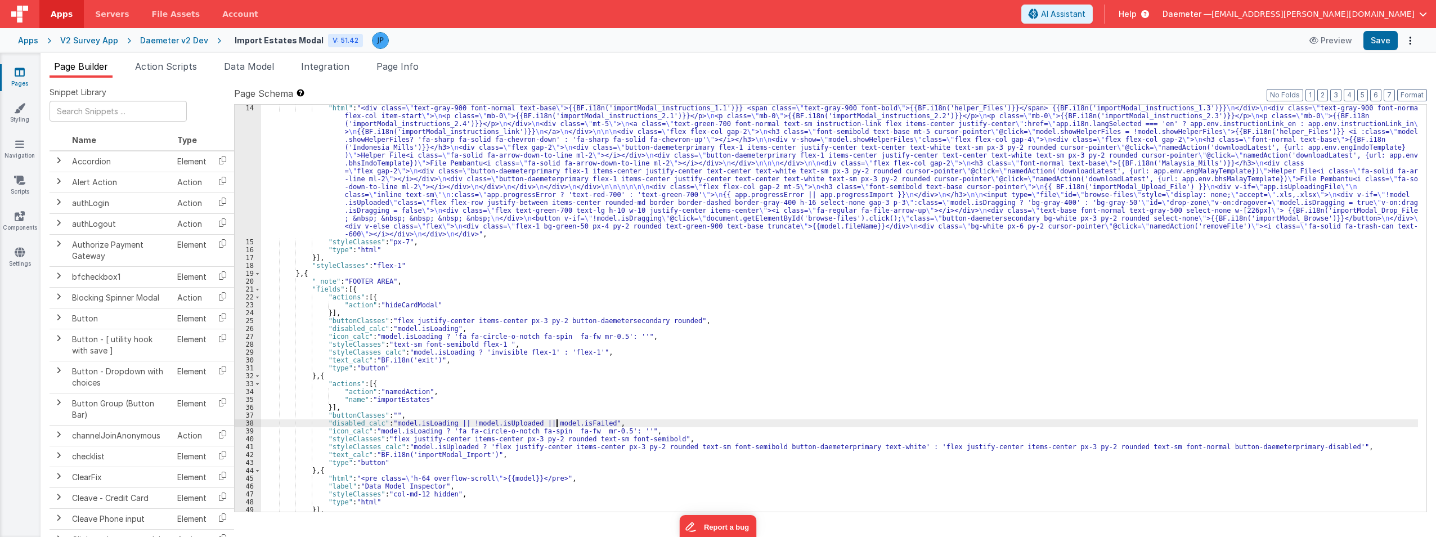
click at [555, 423] on div ""html" : "<div class= \" text-gray-900 font-normal text-base \" >{{BF.i18n('imp…" at bounding box center [839, 378] width 1157 height 549
click at [1391, 47] on button "Save" at bounding box center [1380, 40] width 34 height 19
